Goal: Ask a question

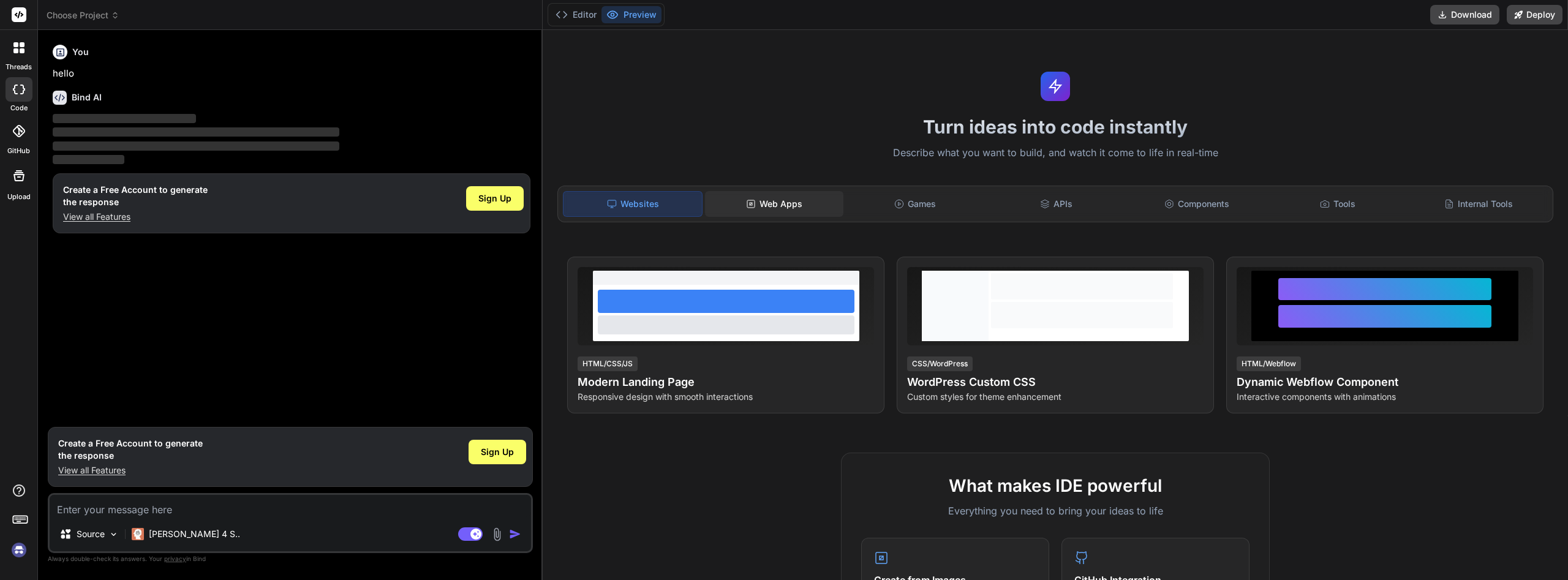
click at [774, 198] on div "Web Apps" at bounding box center [774, 203] width 138 height 26
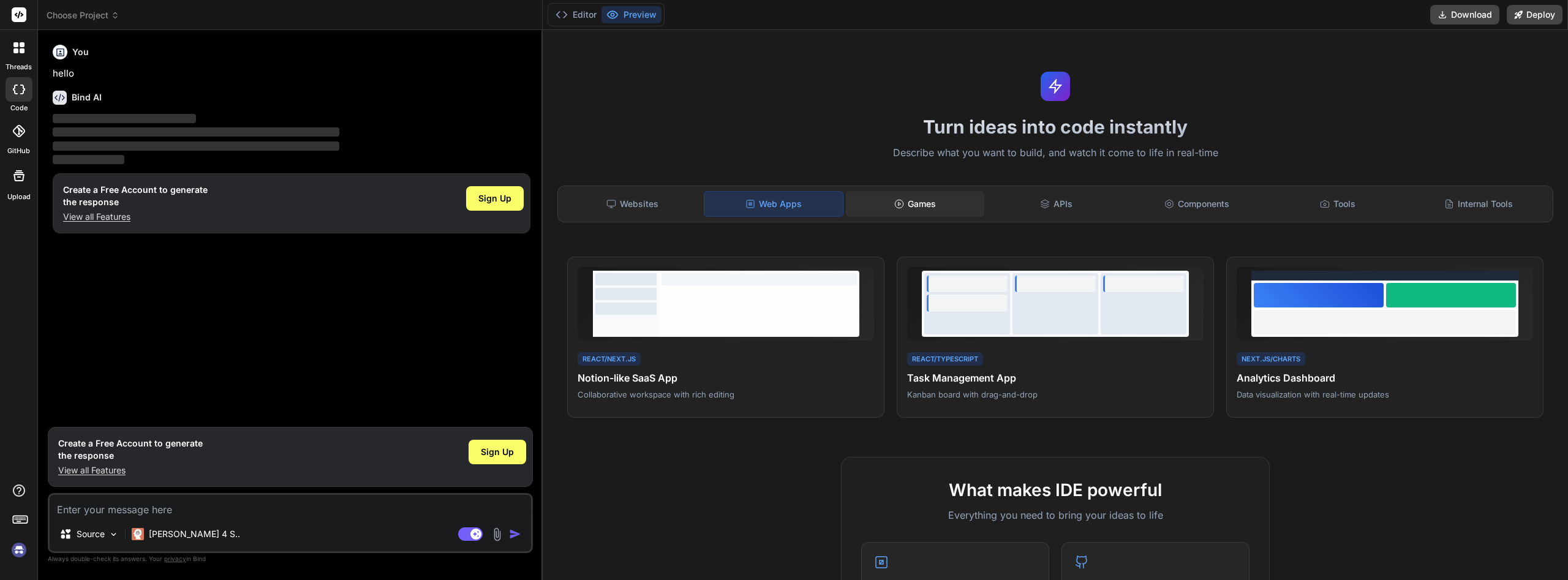
click at [913, 208] on div "Games" at bounding box center [915, 203] width 138 height 26
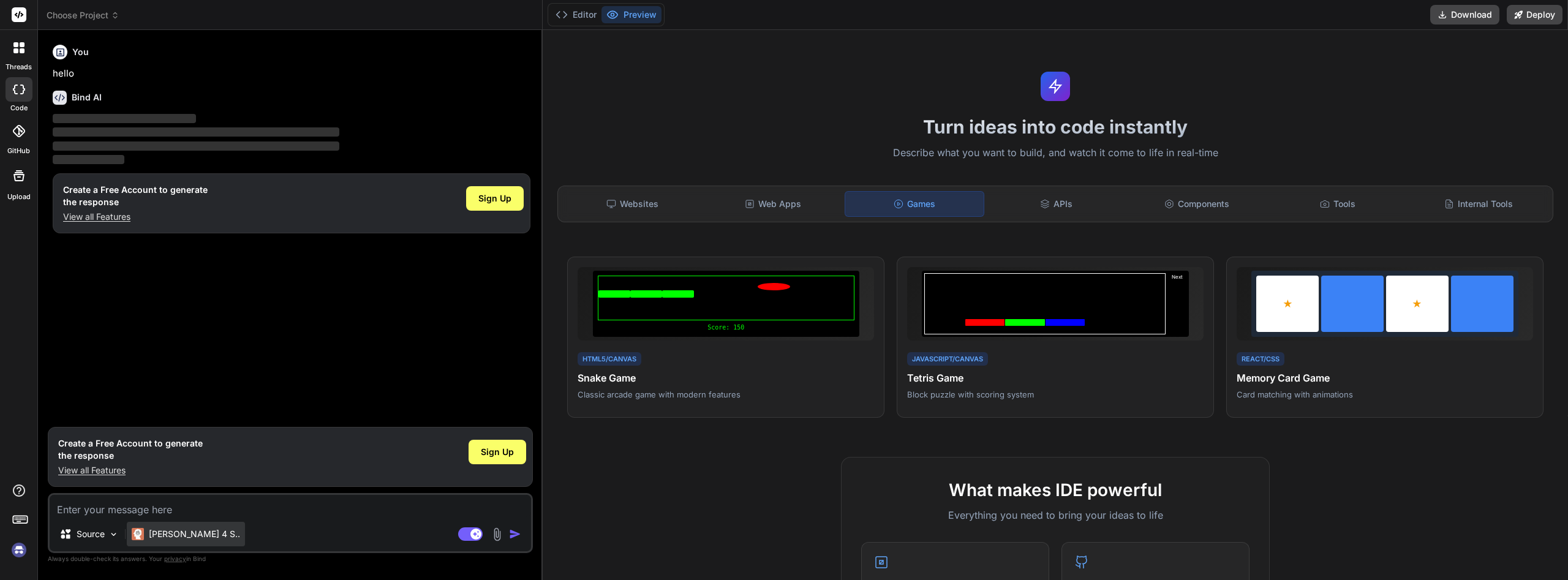
click at [194, 535] on p "[PERSON_NAME] 4 S.." at bounding box center [194, 533] width 91 height 12
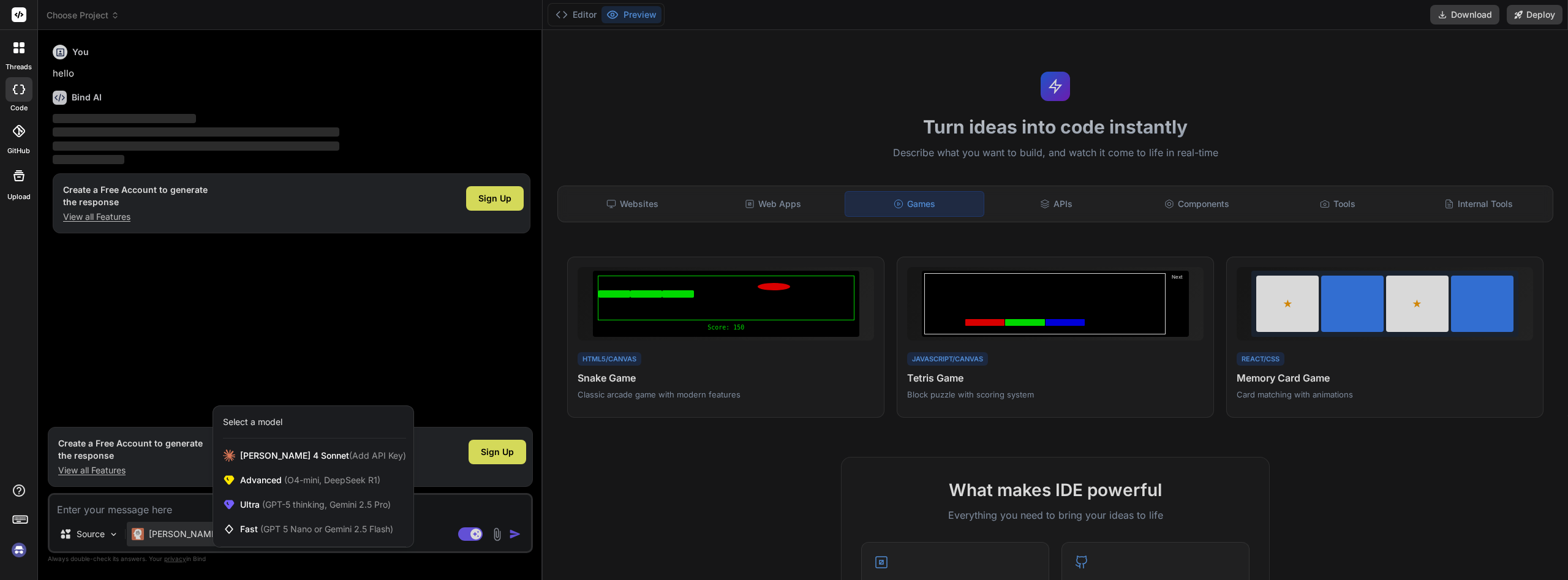
click at [1053, 205] on div at bounding box center [784, 290] width 1568 height 580
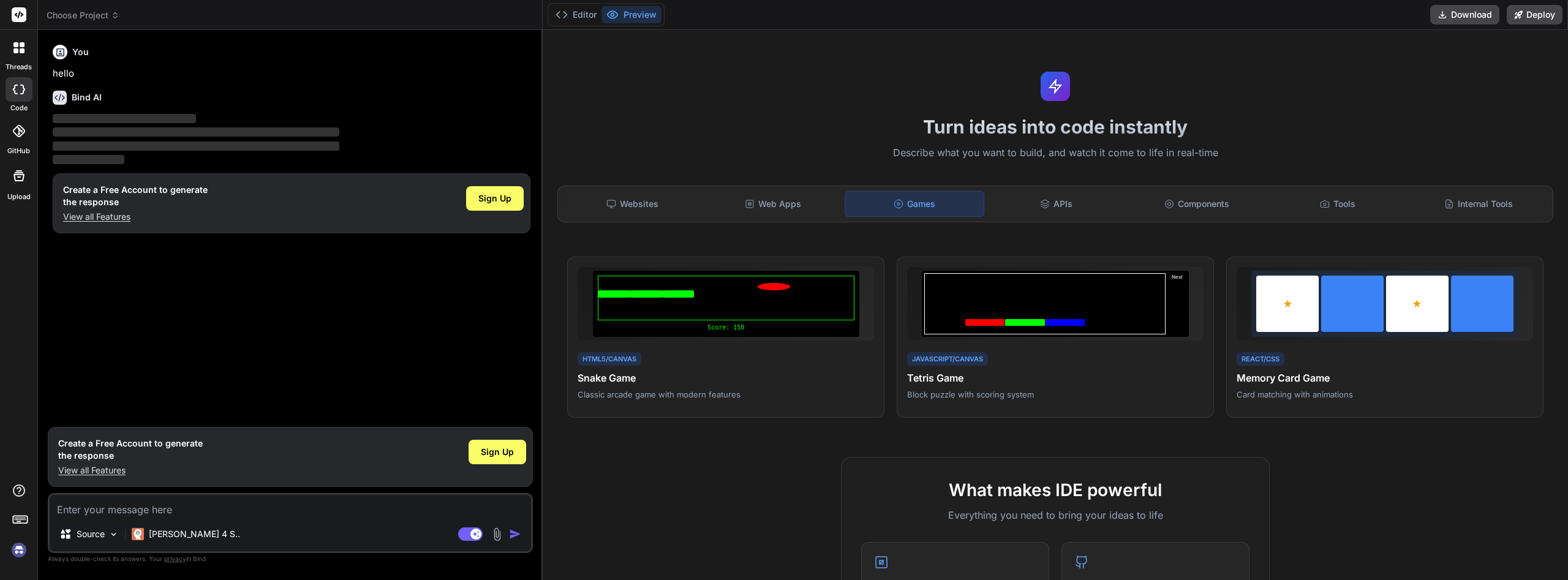
click at [1053, 205] on div "APIs" at bounding box center [1055, 203] width 138 height 26
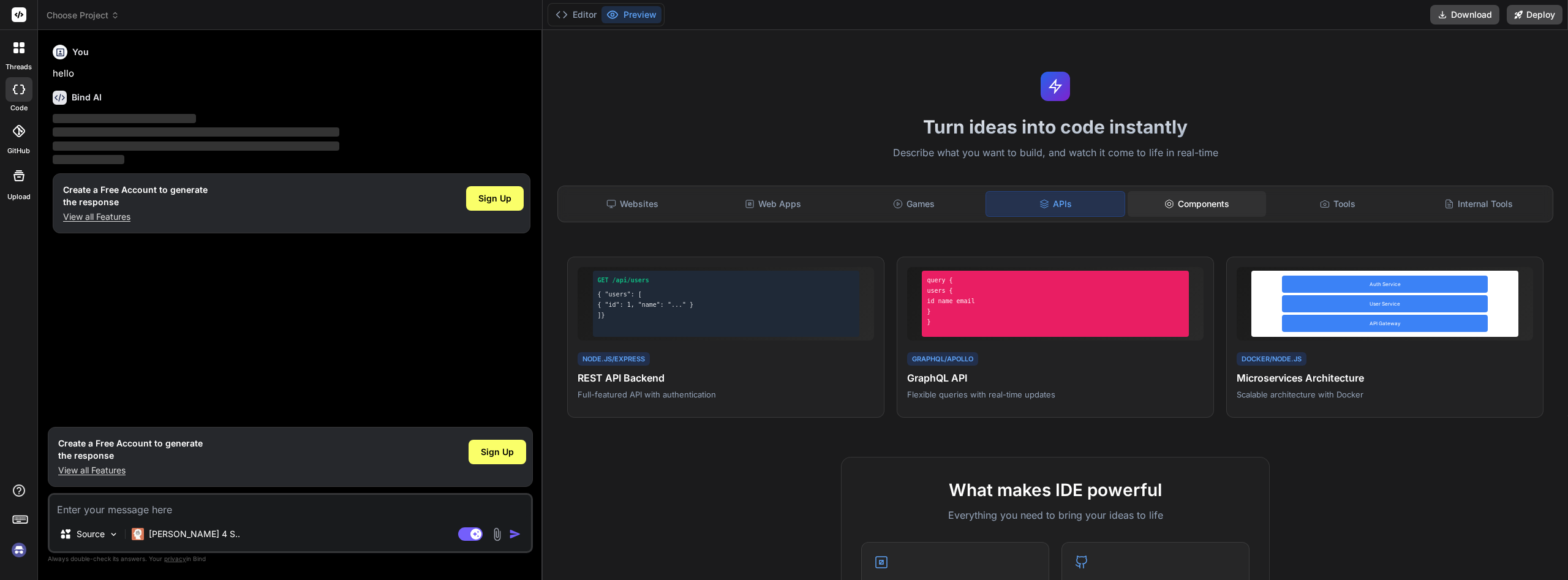
click at [1219, 208] on div "Components" at bounding box center [1196, 203] width 138 height 26
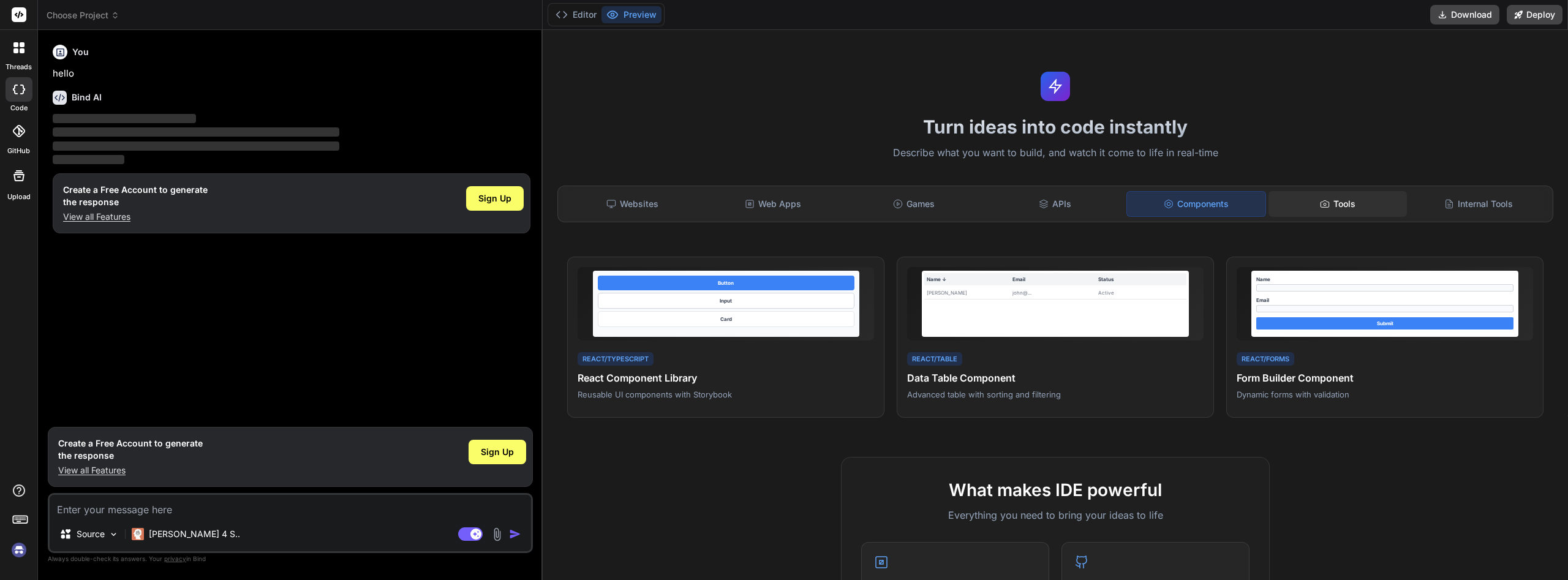
click at [1348, 212] on div "Tools" at bounding box center [1337, 203] width 138 height 26
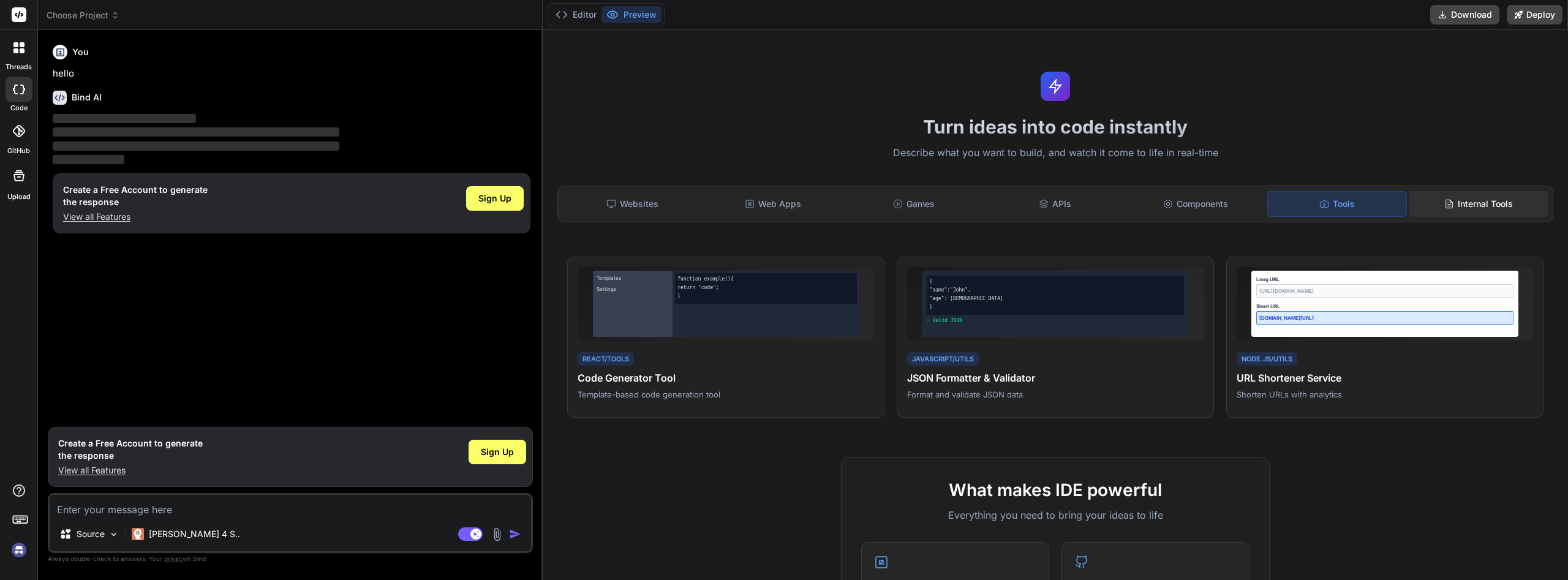
click at [1454, 210] on div "Internal Tools" at bounding box center [1478, 203] width 138 height 26
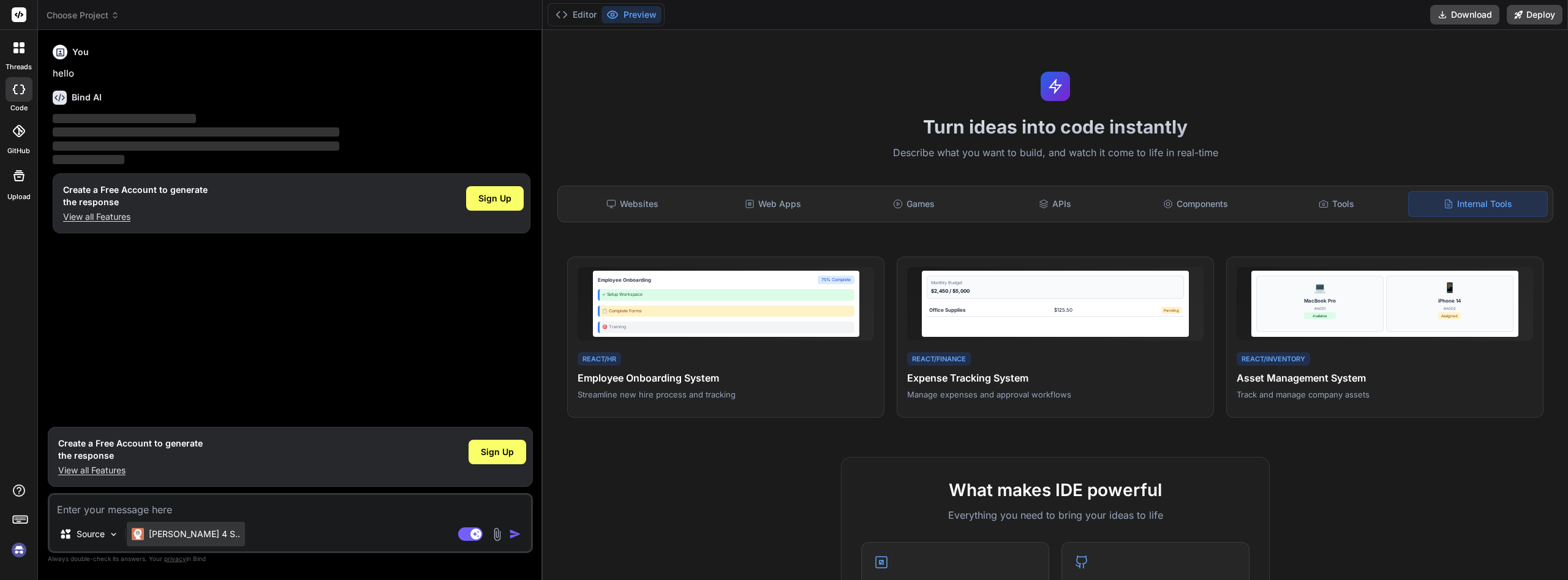
click at [161, 529] on p "[PERSON_NAME] 4 S.." at bounding box center [194, 533] width 91 height 12
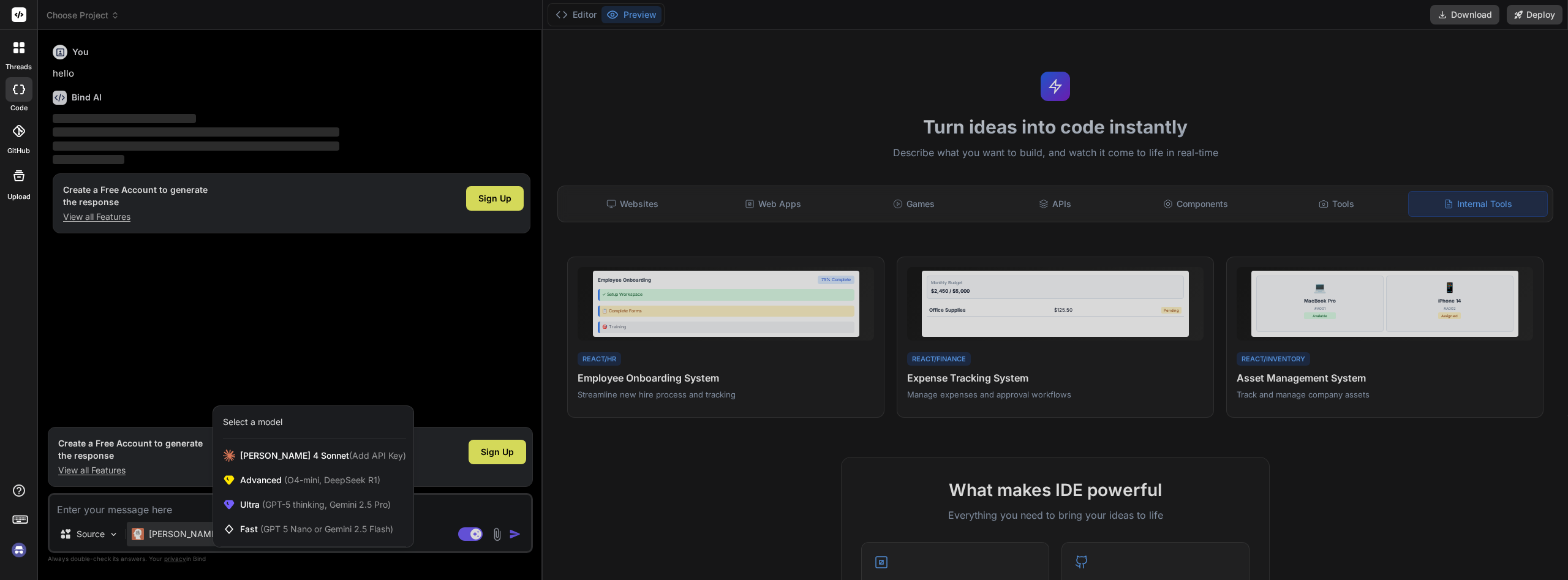
type textarea "x"
